Goal: Task Accomplishment & Management: Manage account settings

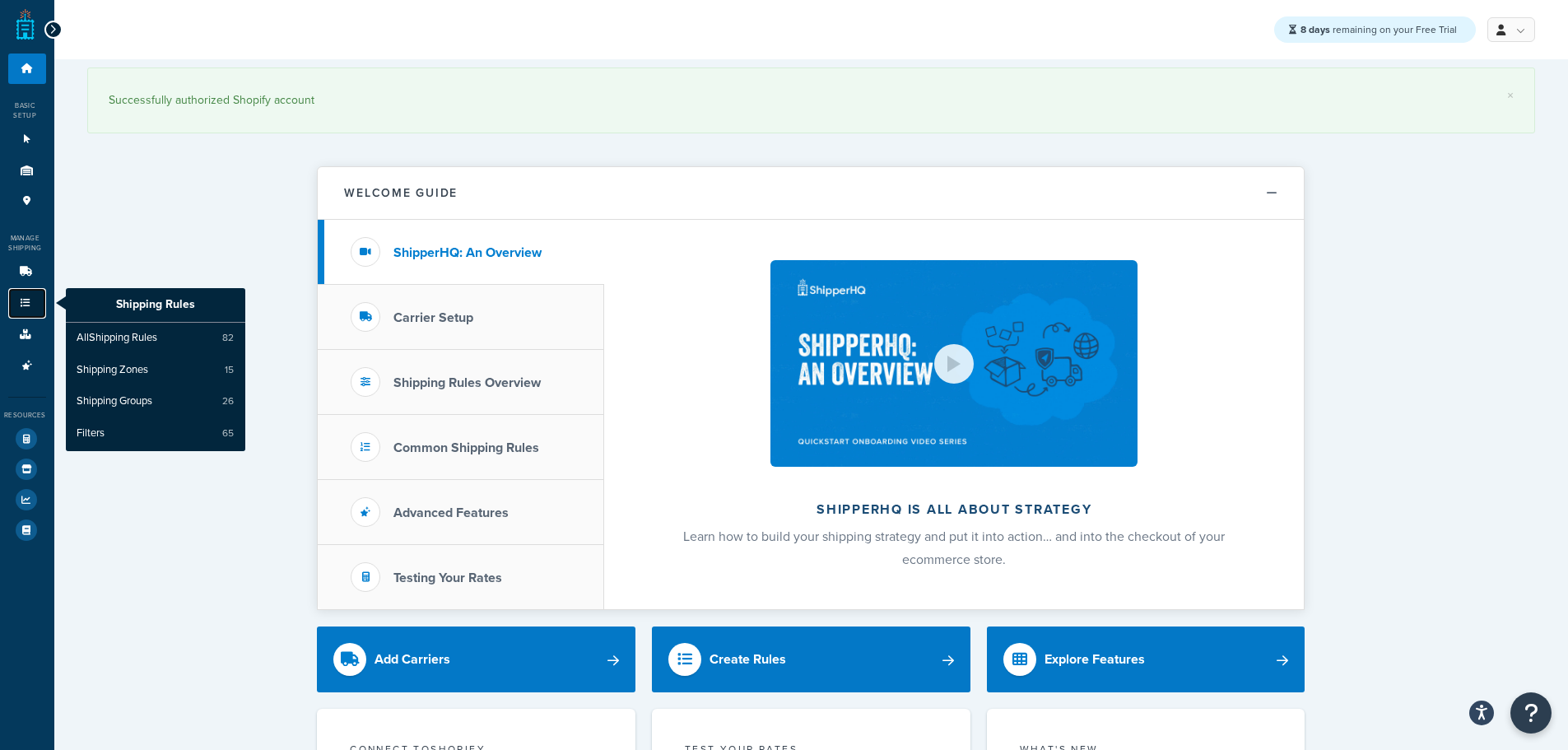
click at [33, 305] on icon at bounding box center [26, 302] width 17 height 10
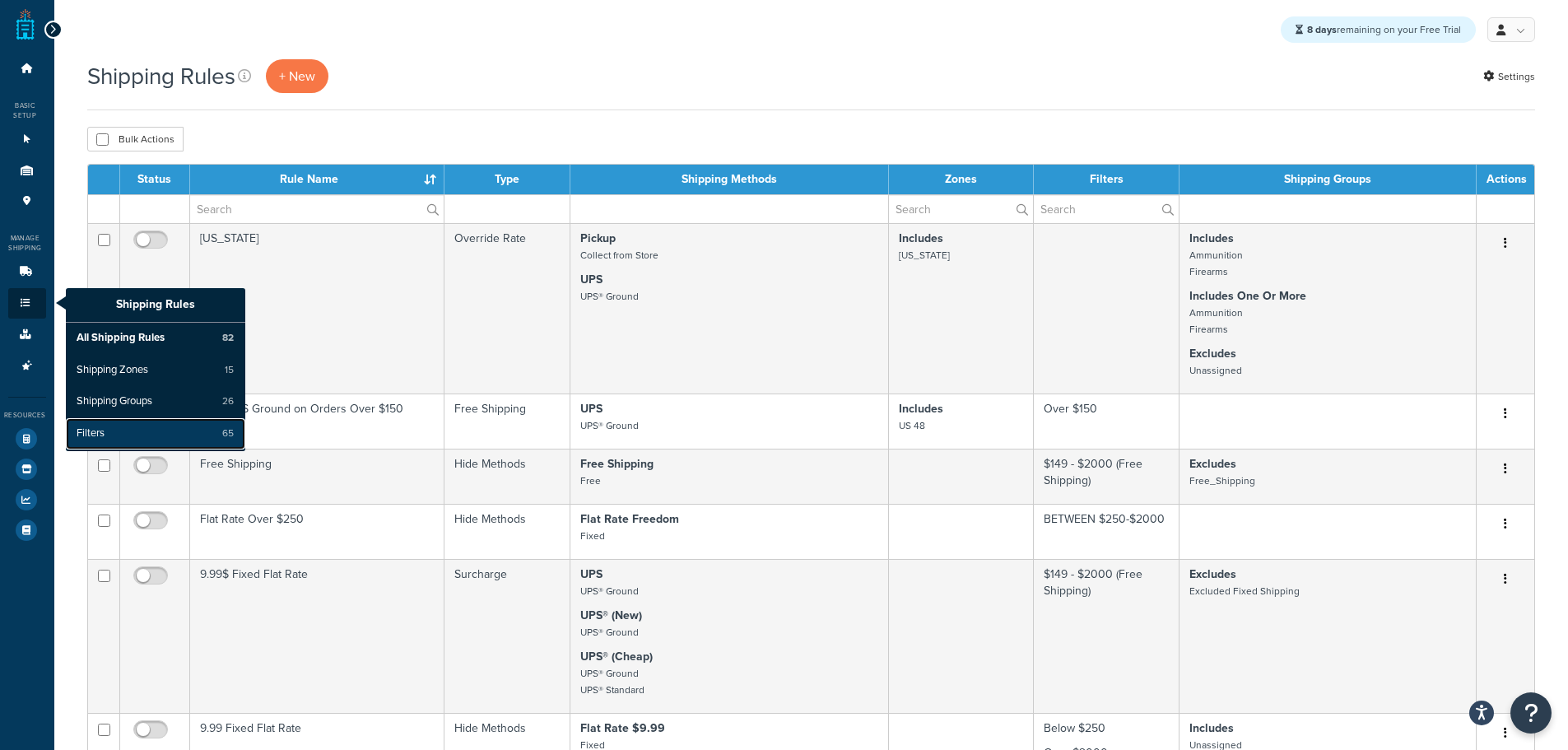
click at [96, 436] on span "Filters" at bounding box center [91, 433] width 28 height 15
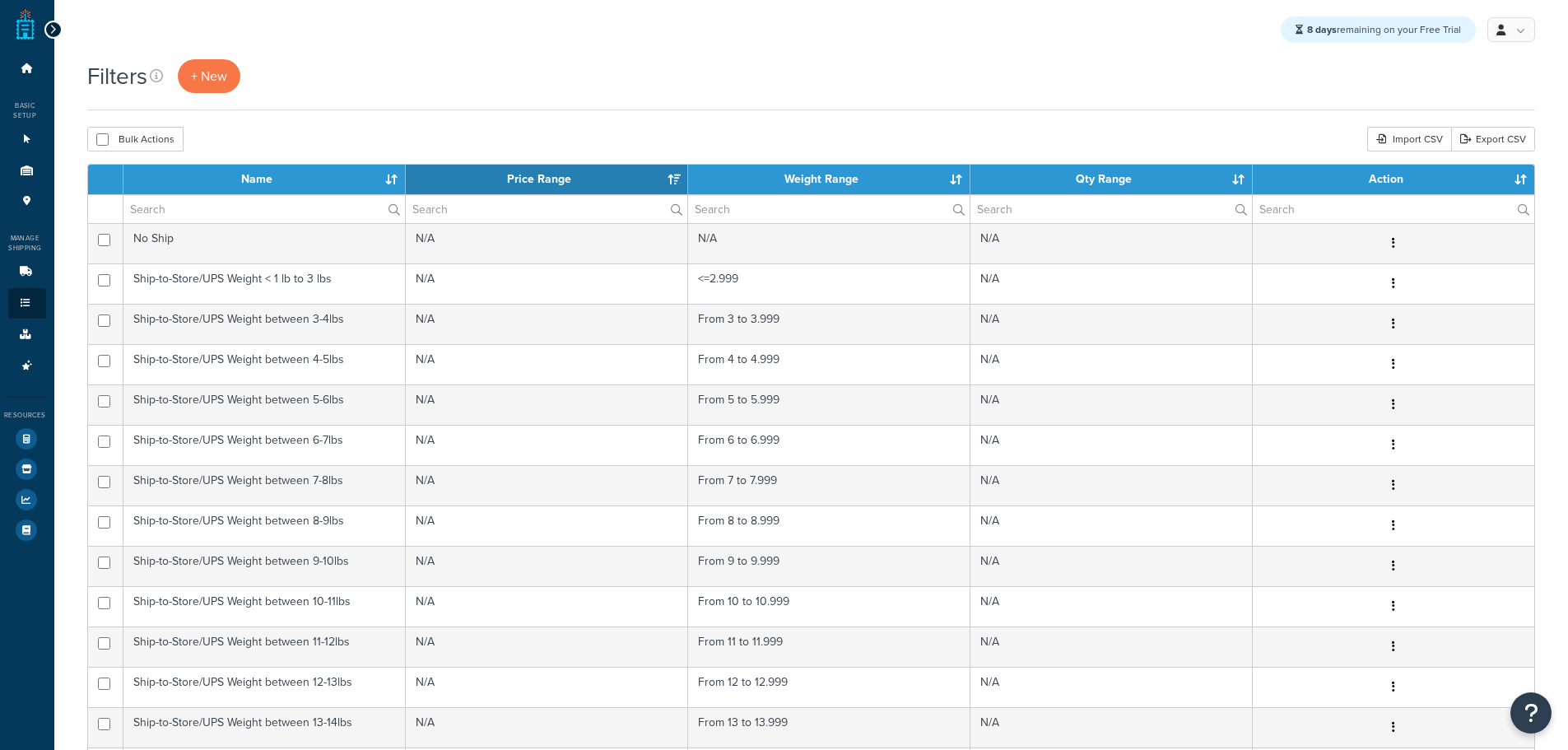
select select "15"
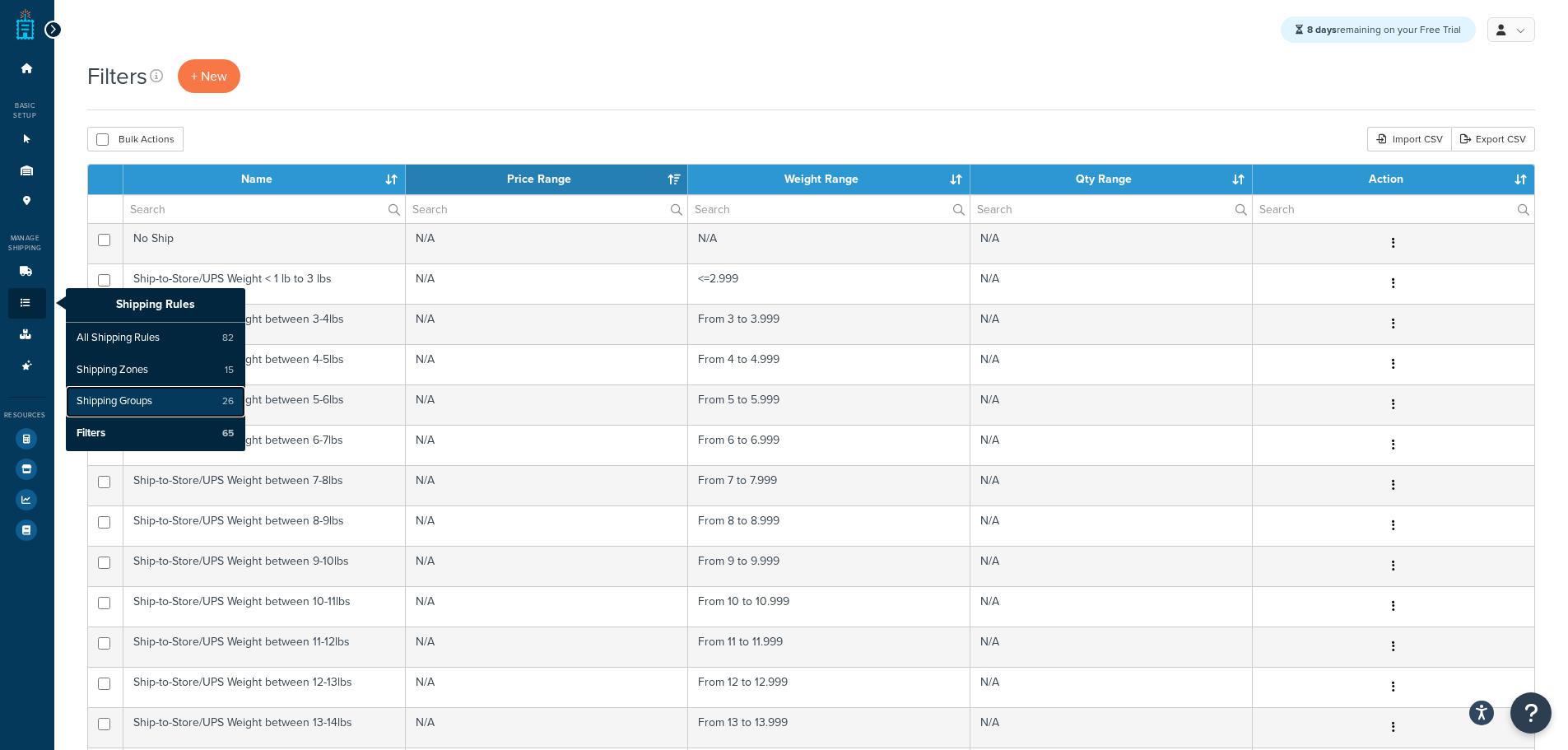
click at [130, 400] on span "Shipping Groups" at bounding box center [114, 401] width 76 height 15
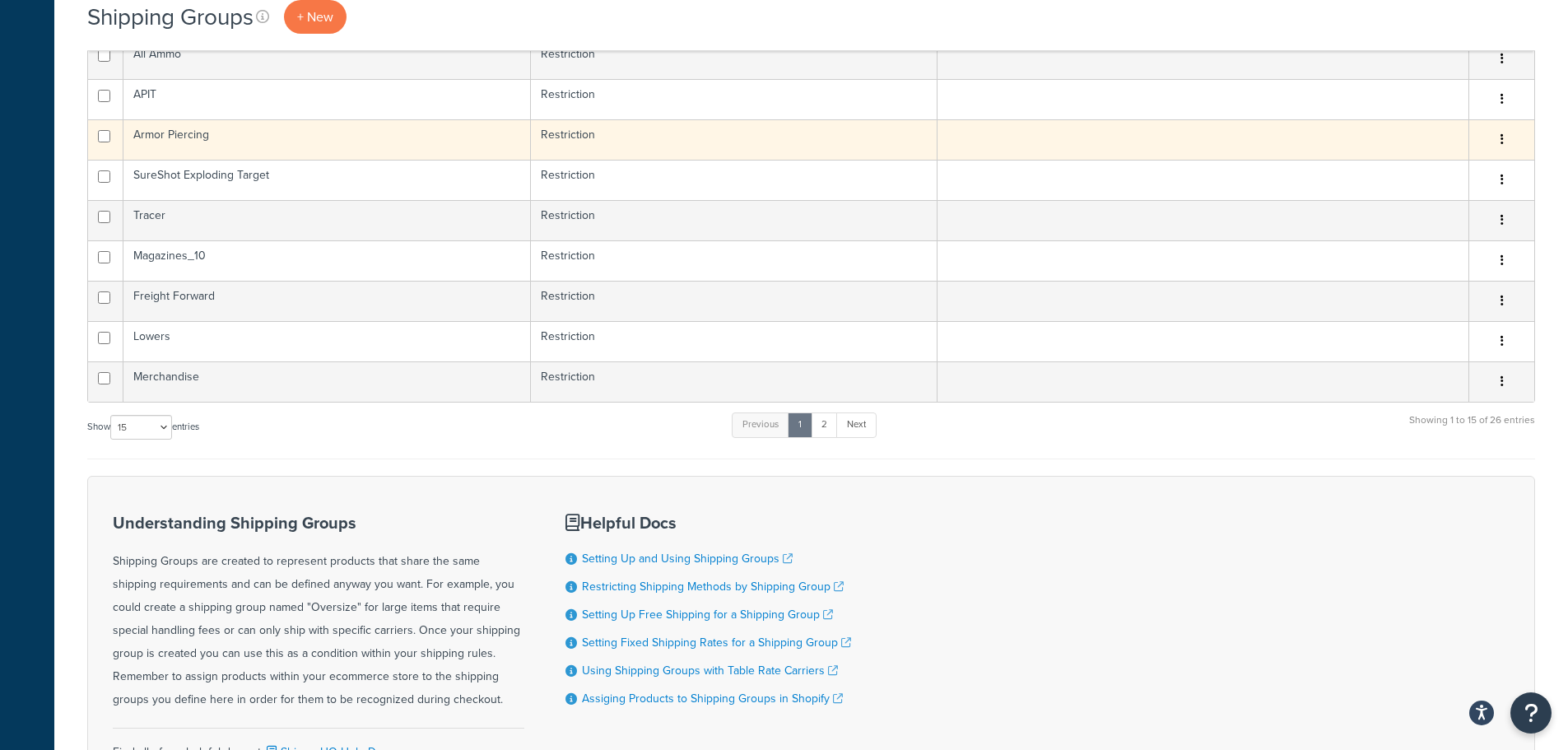
scroll to position [1142, 0]
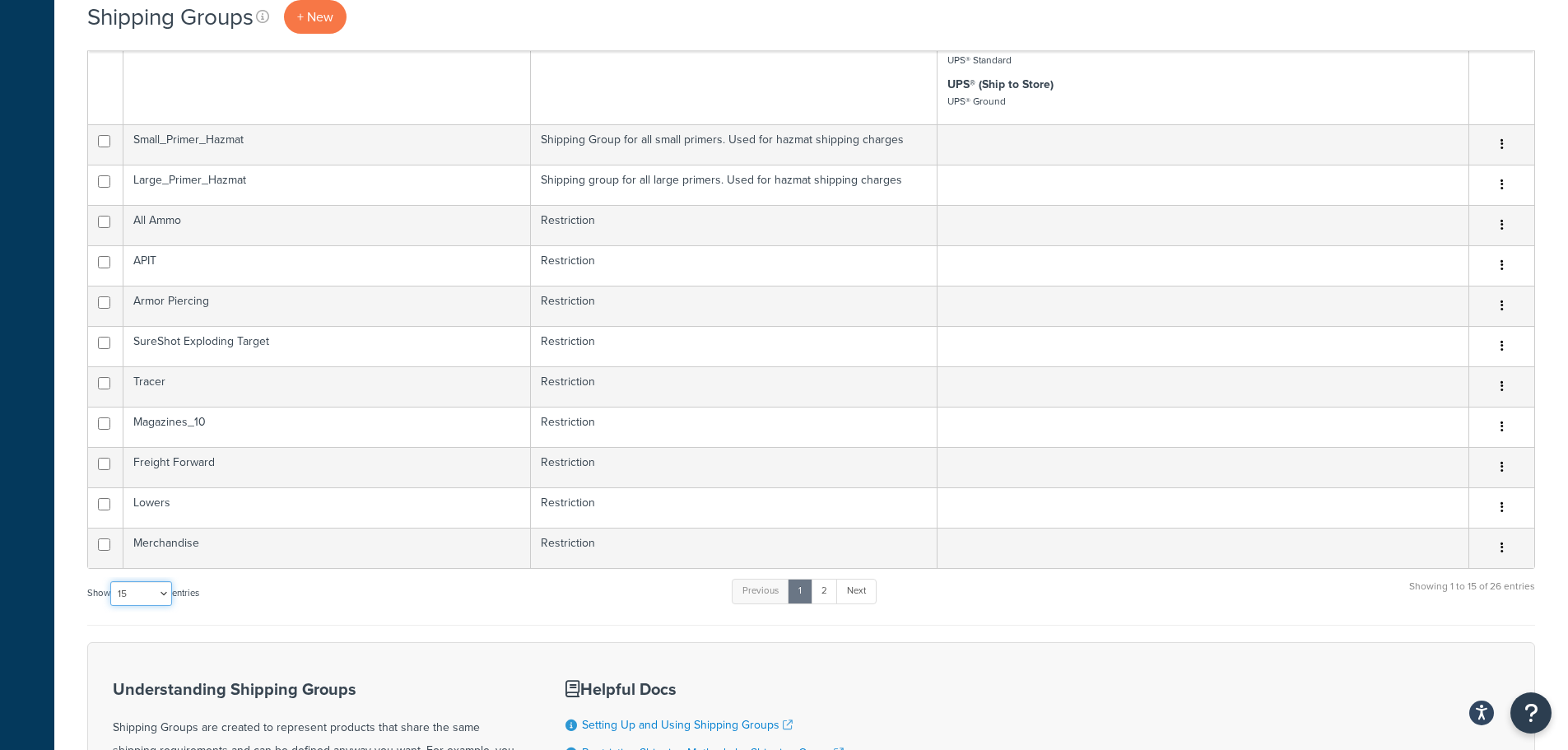
click at [172, 602] on select "10 15 25 50 100" at bounding box center [141, 593] width 62 height 25
select select "100"
click at [124, 606] on select "10 15 25 50 100" at bounding box center [141, 593] width 62 height 25
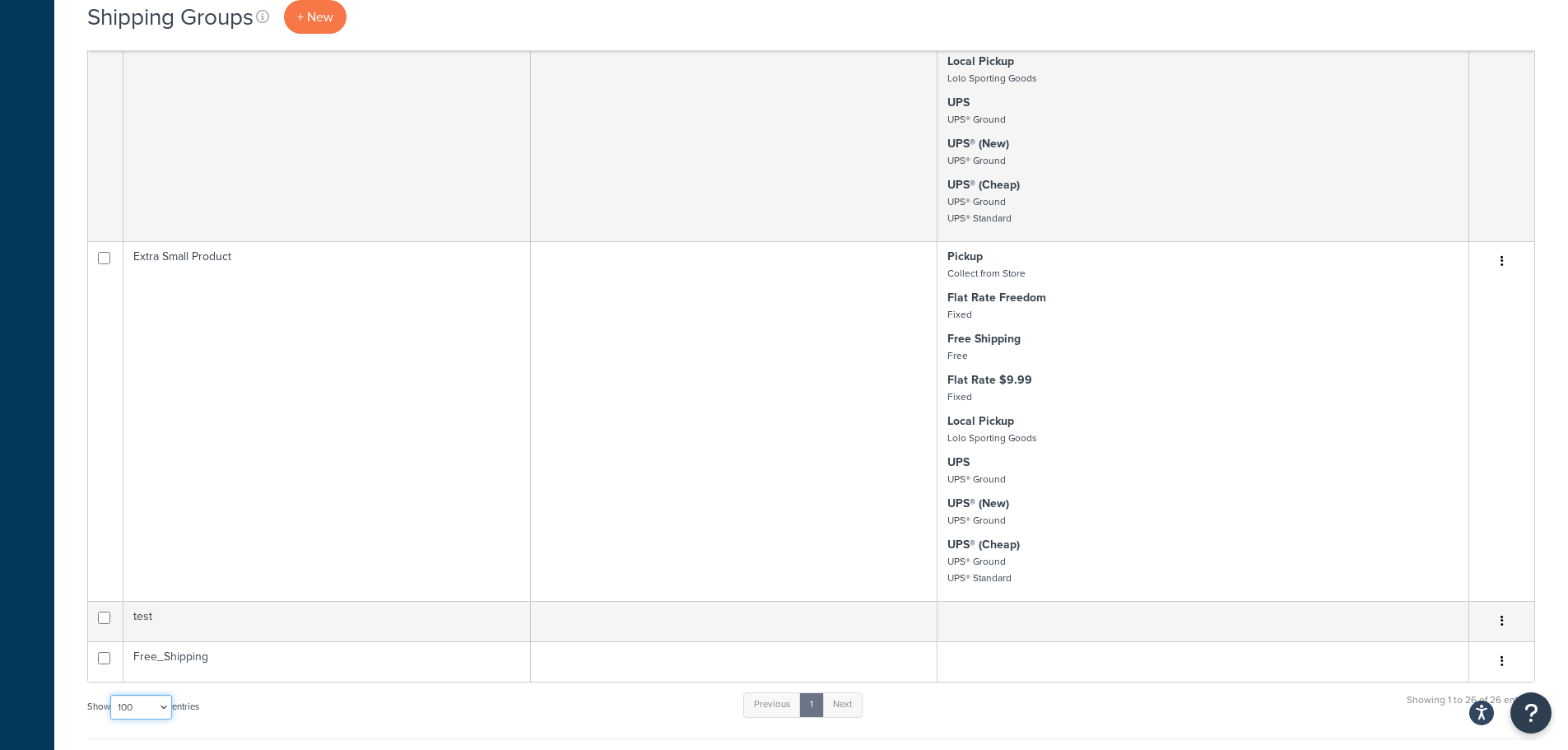
scroll to position [2705, 0]
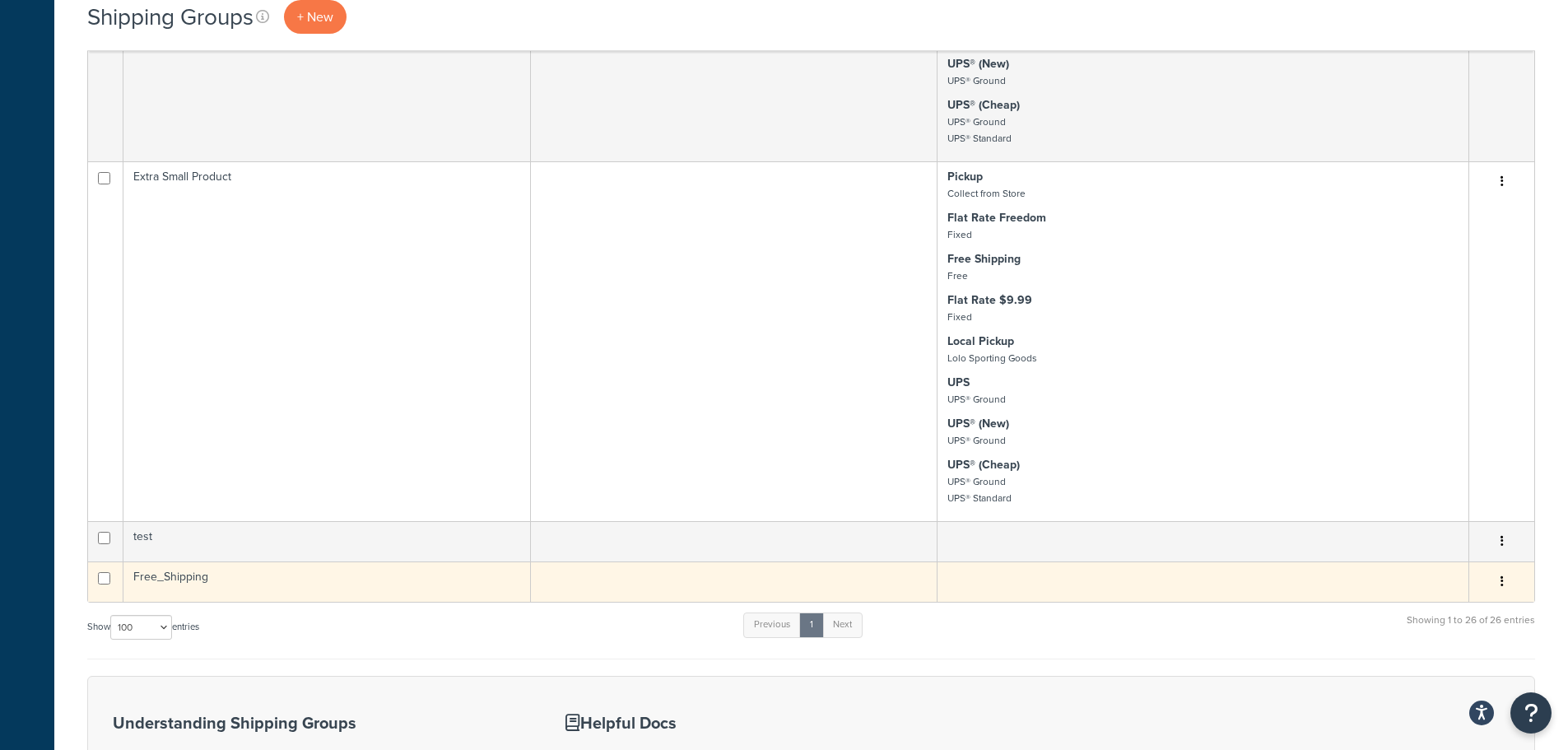
click at [415, 577] on td "Free_Shipping" at bounding box center [326, 581] width 406 height 40
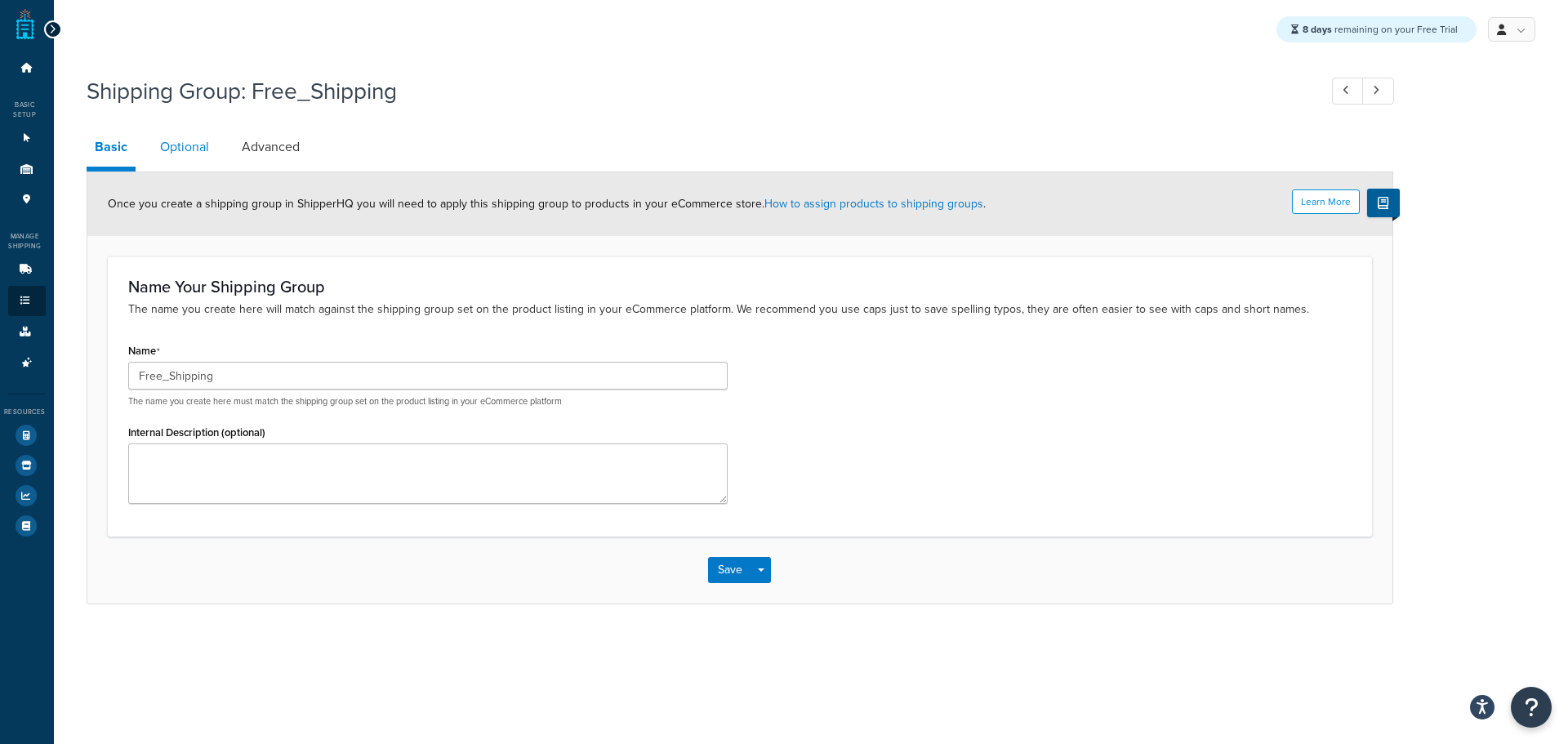
click at [196, 147] on link "Optional" at bounding box center [184, 147] width 65 height 39
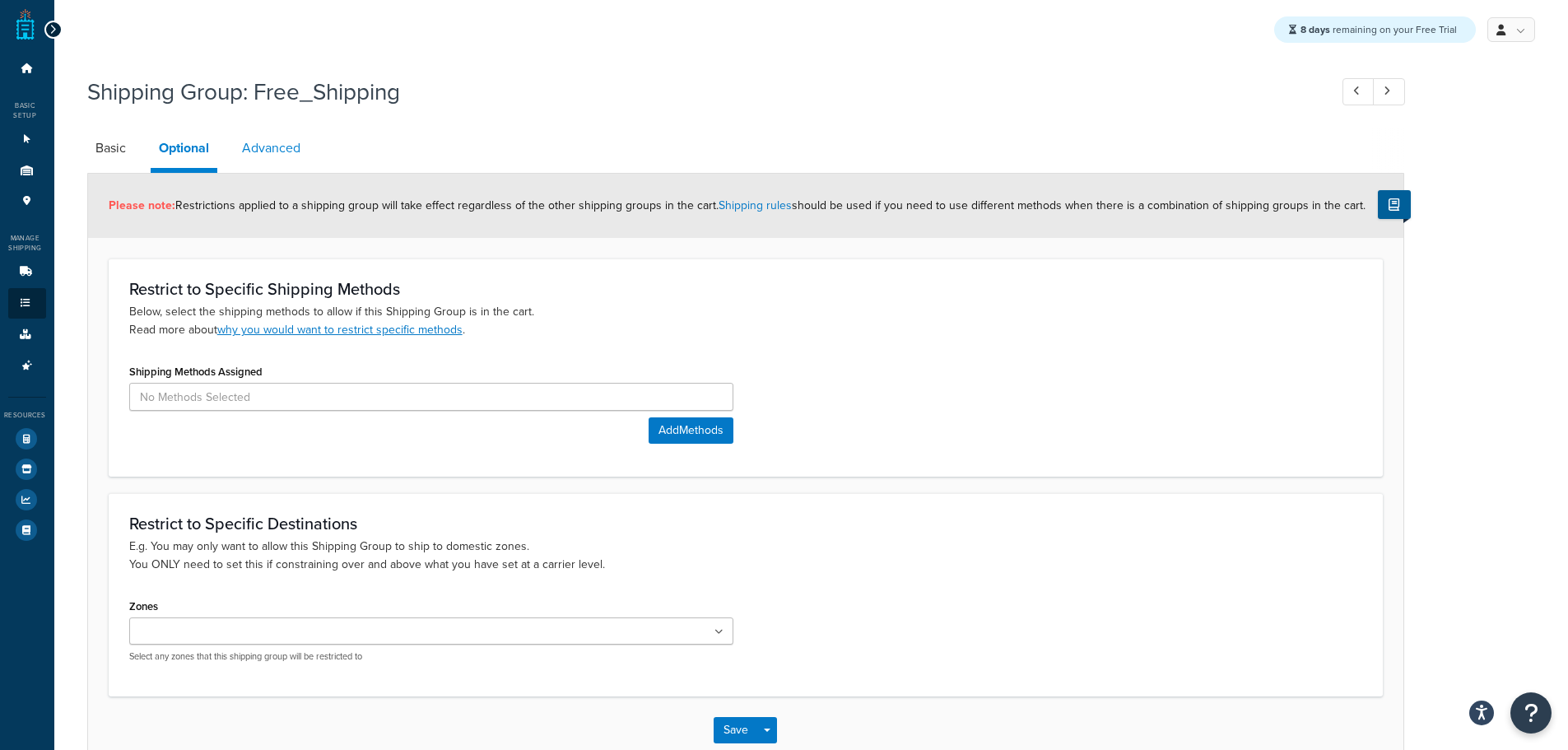
click at [303, 147] on link "Advanced" at bounding box center [271, 148] width 75 height 40
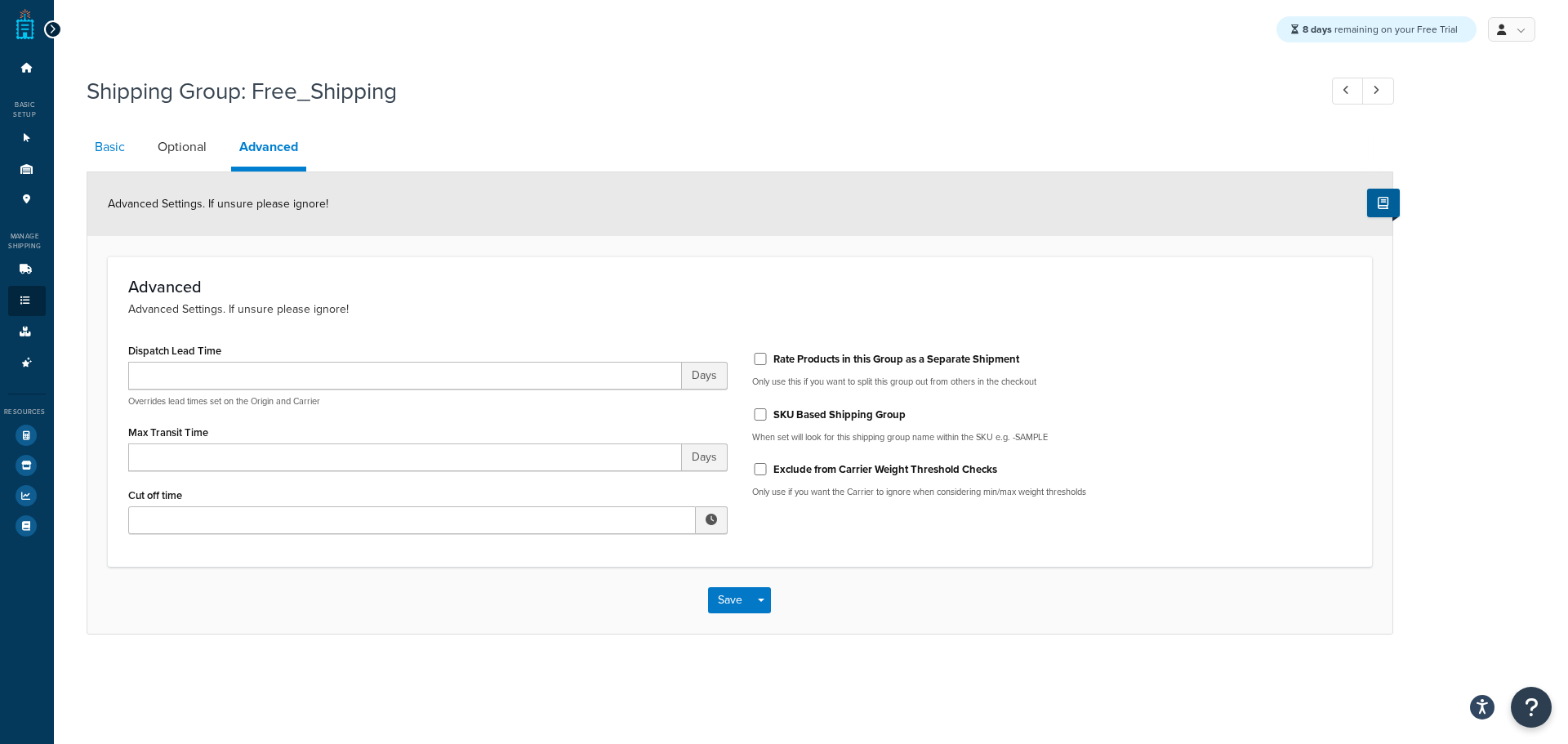
click at [119, 149] on link "Basic" at bounding box center [109, 147] width 46 height 39
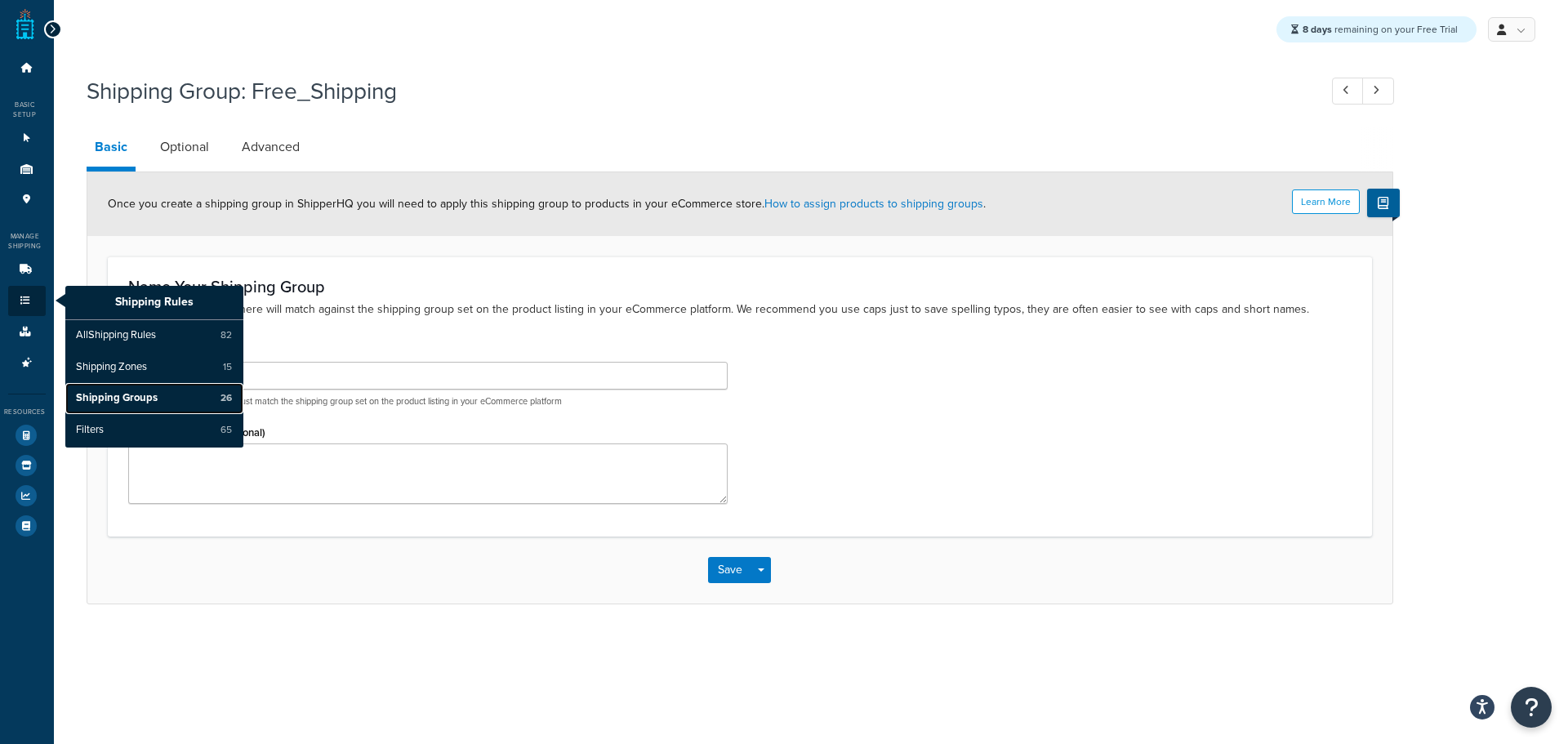
click at [124, 391] on span "Shipping Groups" at bounding box center [117, 398] width 82 height 15
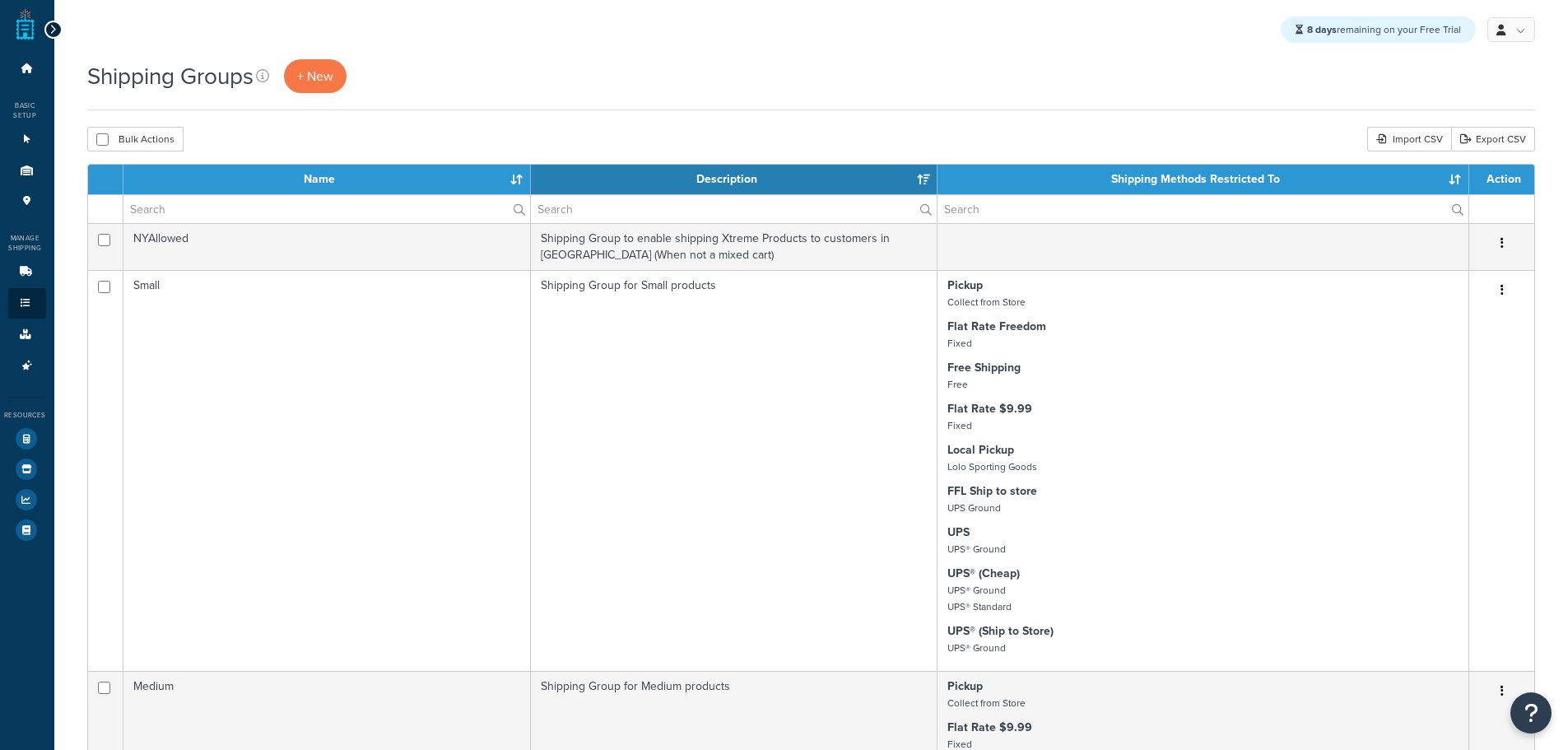
select select "15"
